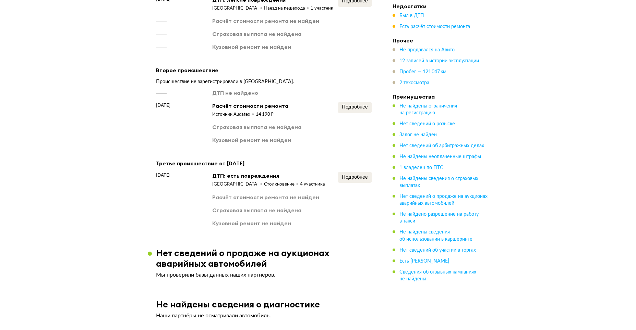
scroll to position [891, 0]
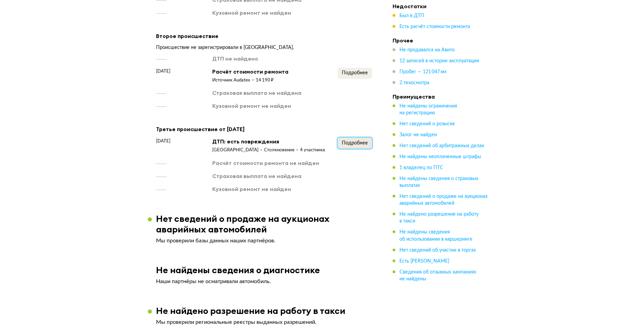
click at [340, 138] on button "Подробнее" at bounding box center [355, 143] width 34 height 11
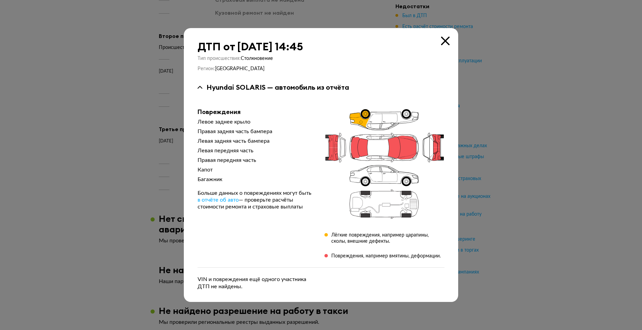
click at [446, 40] on icon at bounding box center [445, 41] width 9 height 9
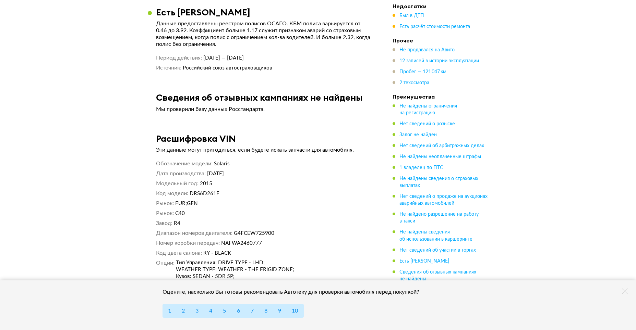
scroll to position [2537, 0]
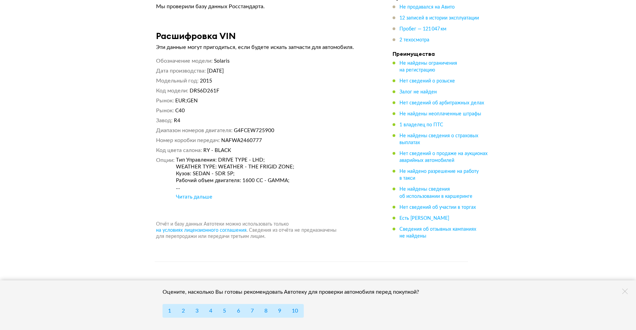
click at [195, 194] on div "Читать дальше" at bounding box center [194, 197] width 36 height 7
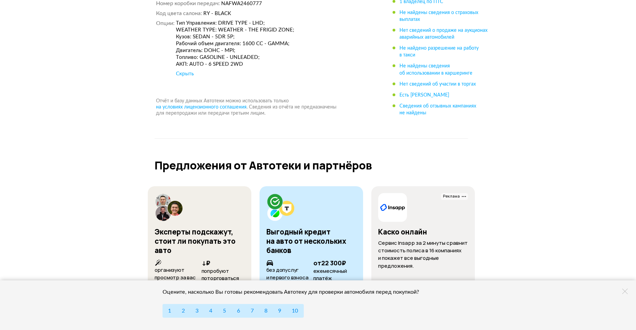
scroll to position [2819, 0]
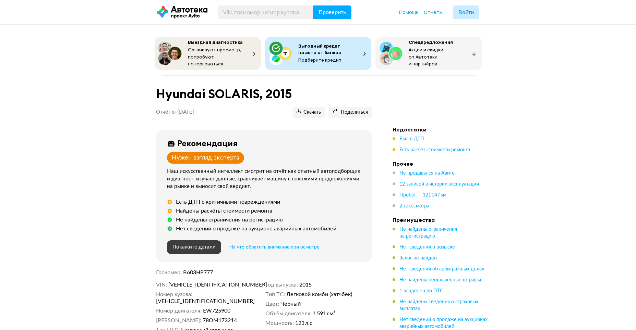
click at [204, 246] on span "Покажите детали" at bounding box center [193, 247] width 43 height 5
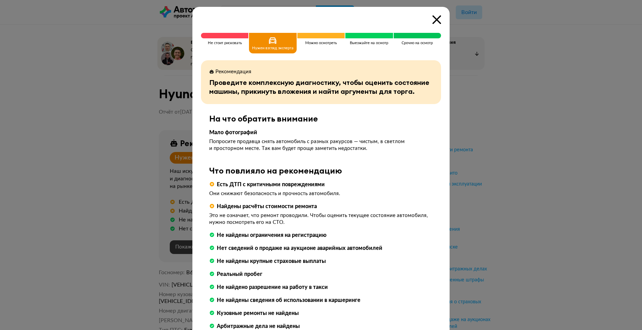
scroll to position [123, 0]
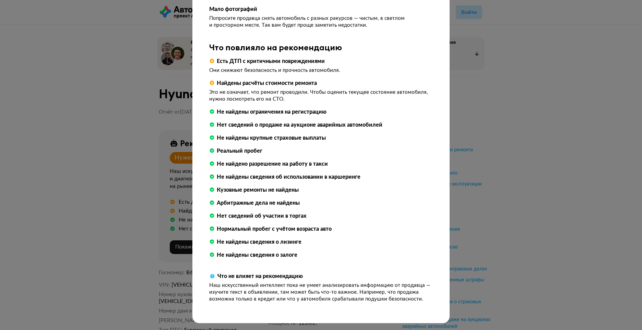
click at [70, 209] on div "Не стоит рисковать Нужен взгляд эксперта Можно осмотреть Выезжайте на осмотр Ср…" at bounding box center [321, 165] width 642 height 330
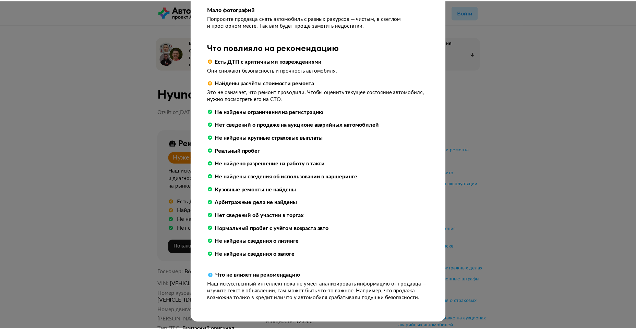
scroll to position [0, 0]
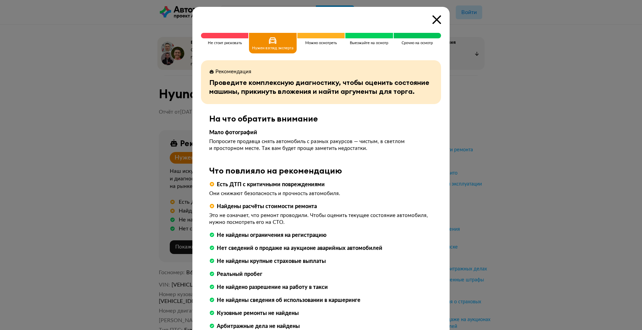
click at [432, 19] on icon at bounding box center [436, 19] width 9 height 9
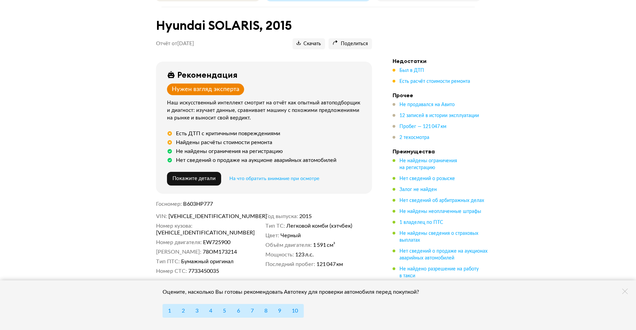
scroll to position [103, 0]
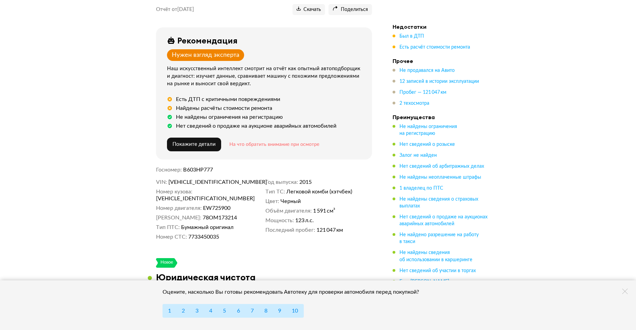
click at [258, 142] on span "На что обратить внимание при осмотре" at bounding box center [274, 144] width 90 height 5
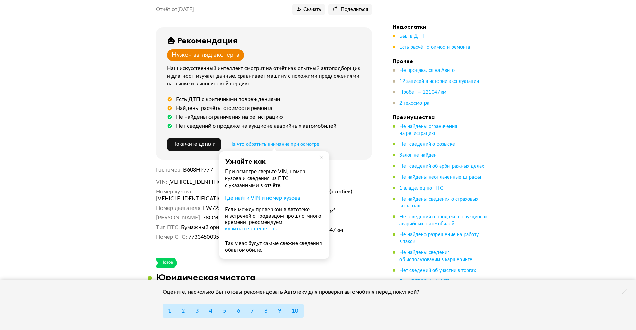
click at [320, 155] on icon at bounding box center [321, 157] width 5 height 5
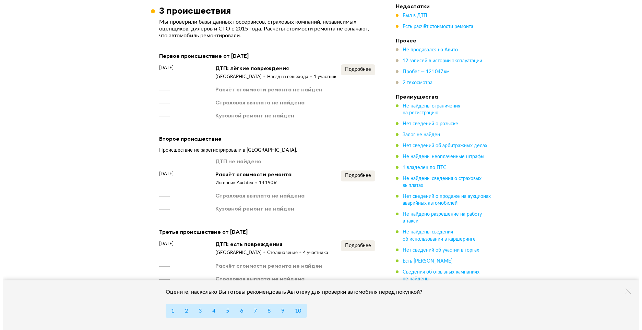
scroll to position [823, 0]
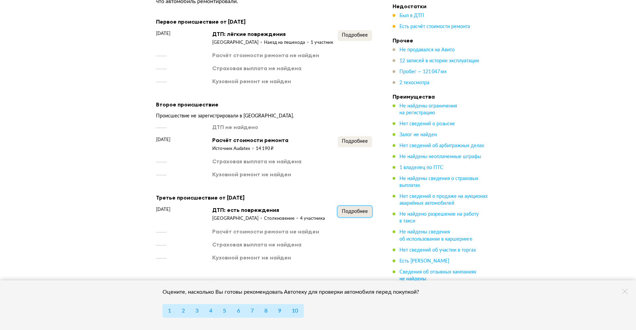
click at [359, 206] on button "Подробнее" at bounding box center [355, 211] width 34 height 11
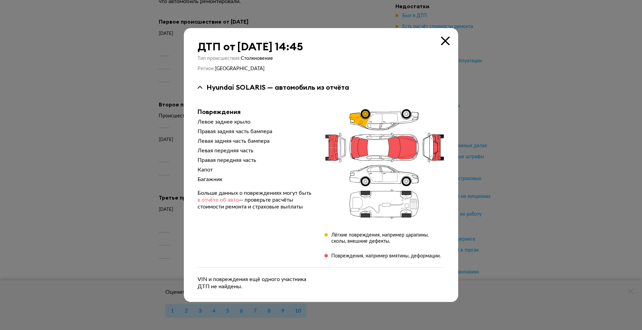
click at [219, 200] on span "в отчёте об авто" at bounding box center [217, 199] width 41 height 5
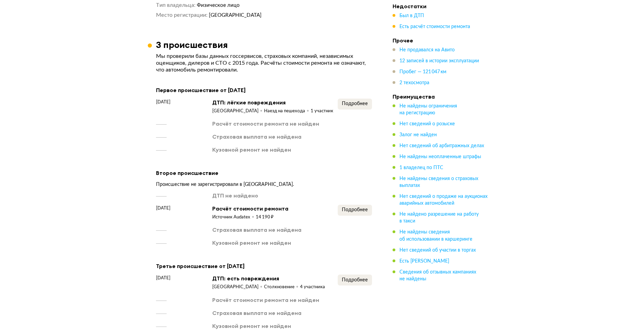
scroll to position [1097, 0]
